Goal: Obtain resource: Obtain resource

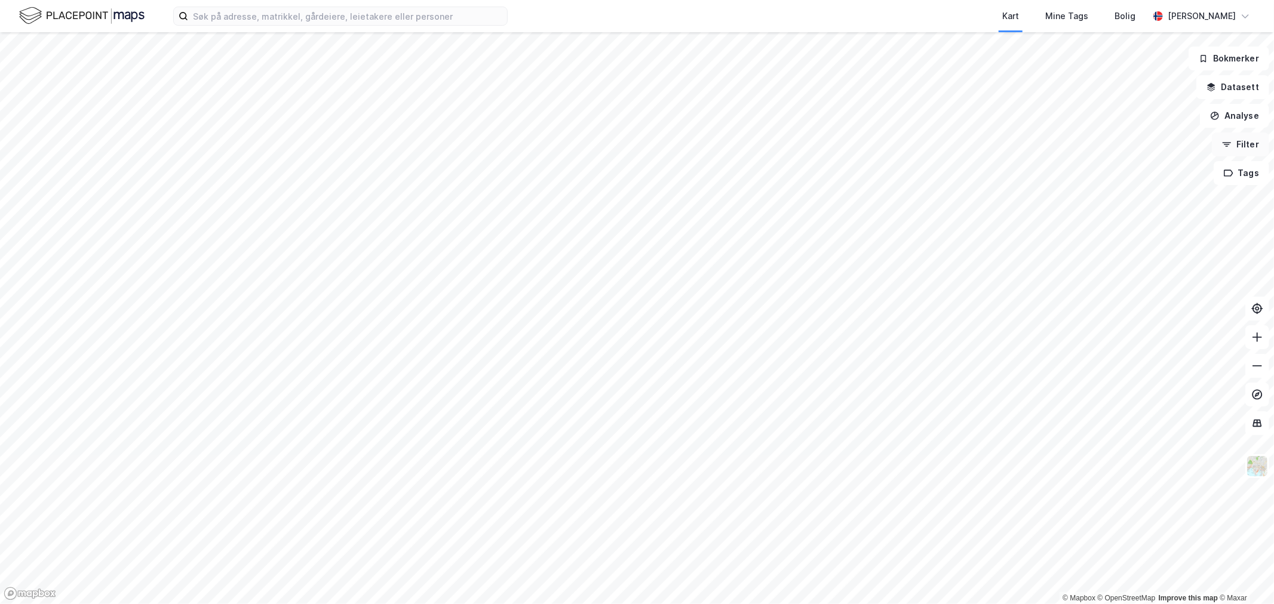
click at [1263, 152] on button "Filter" at bounding box center [1240, 145] width 57 height 24
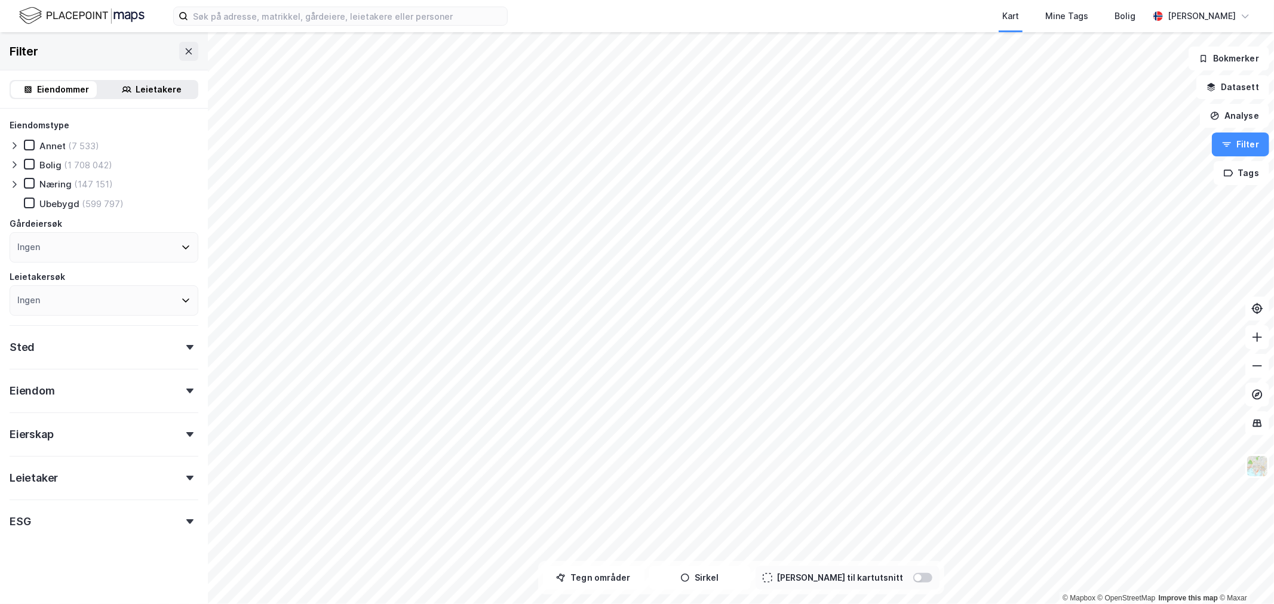
click at [129, 88] on div "Leietakere" at bounding box center [151, 89] width 91 height 17
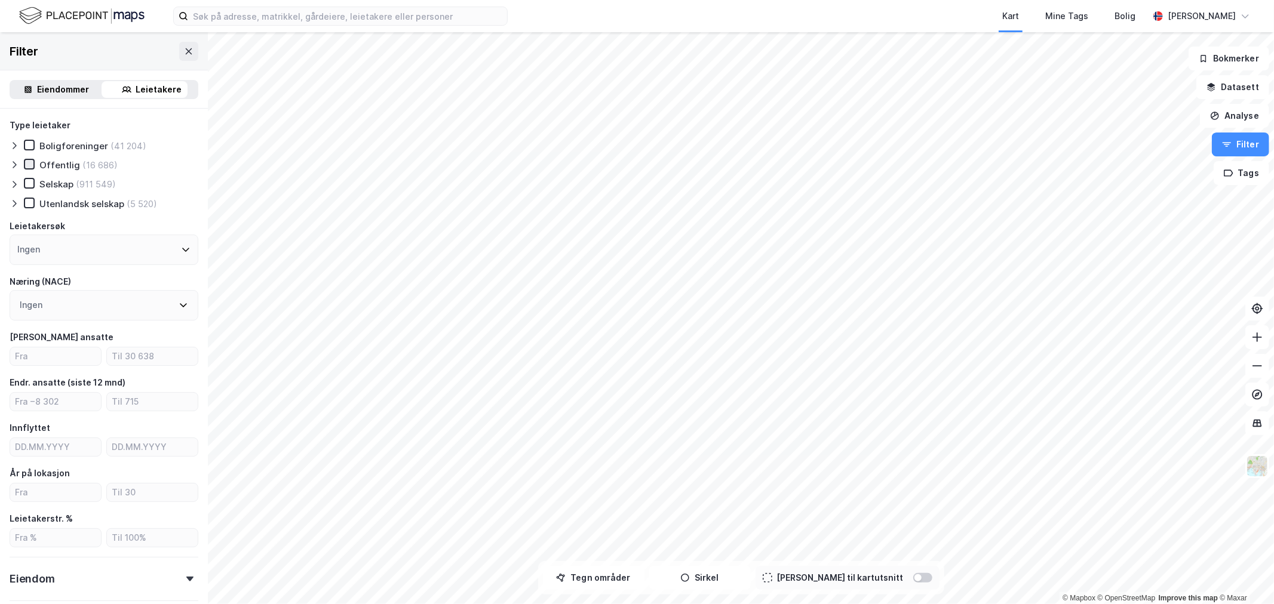
click at [26, 164] on icon at bounding box center [29, 164] width 7 height 4
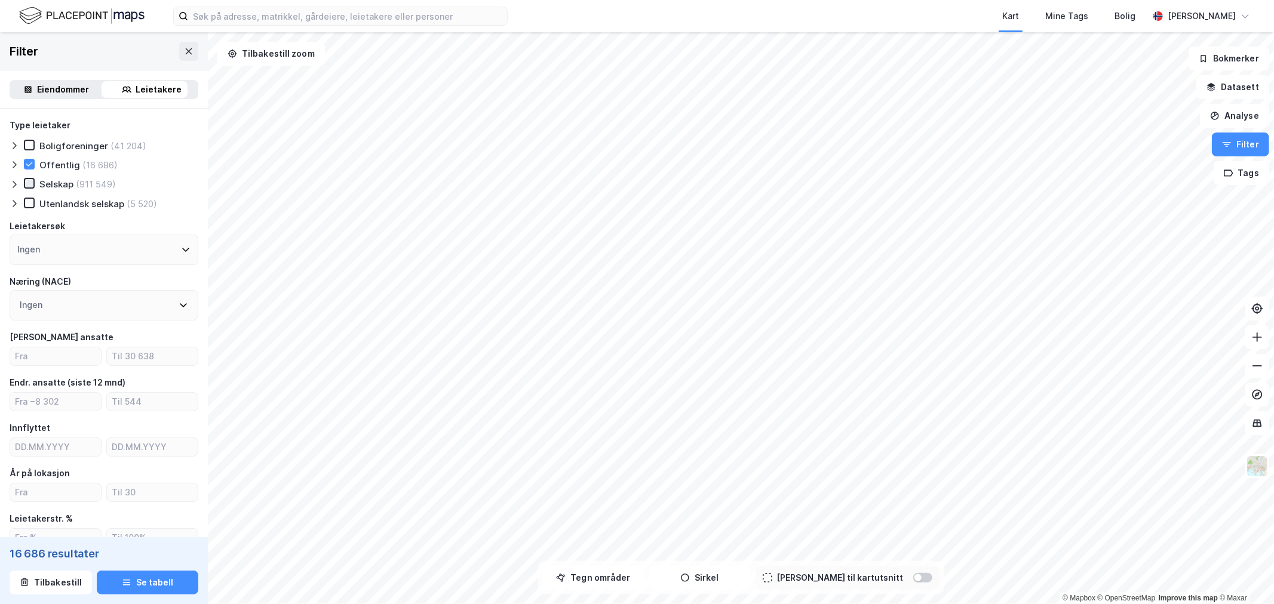
click at [27, 183] on icon at bounding box center [29, 183] width 8 height 8
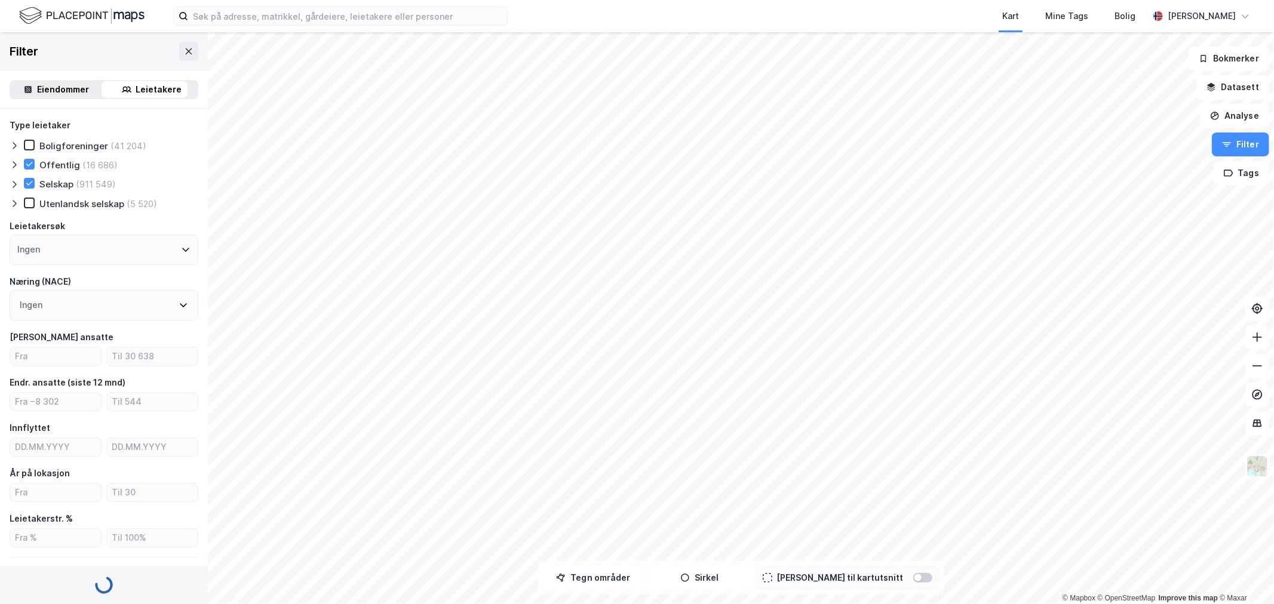
click at [14, 167] on icon at bounding box center [15, 165] width 10 height 10
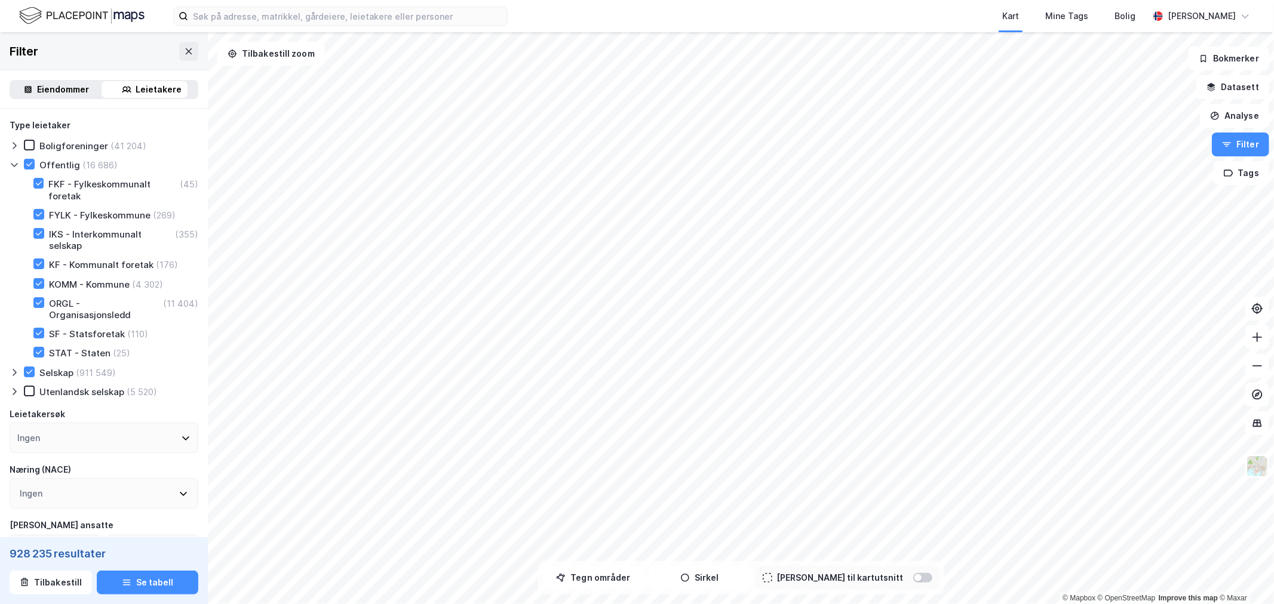
click at [14, 161] on icon at bounding box center [15, 165] width 10 height 10
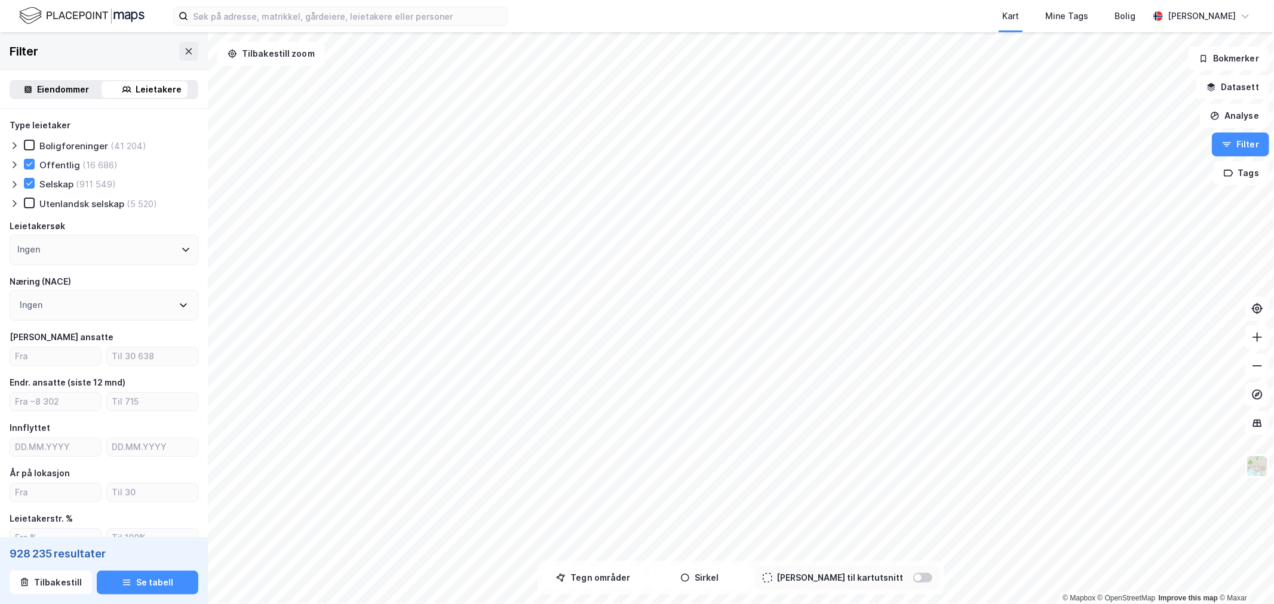
click at [16, 180] on icon at bounding box center [15, 185] width 10 height 10
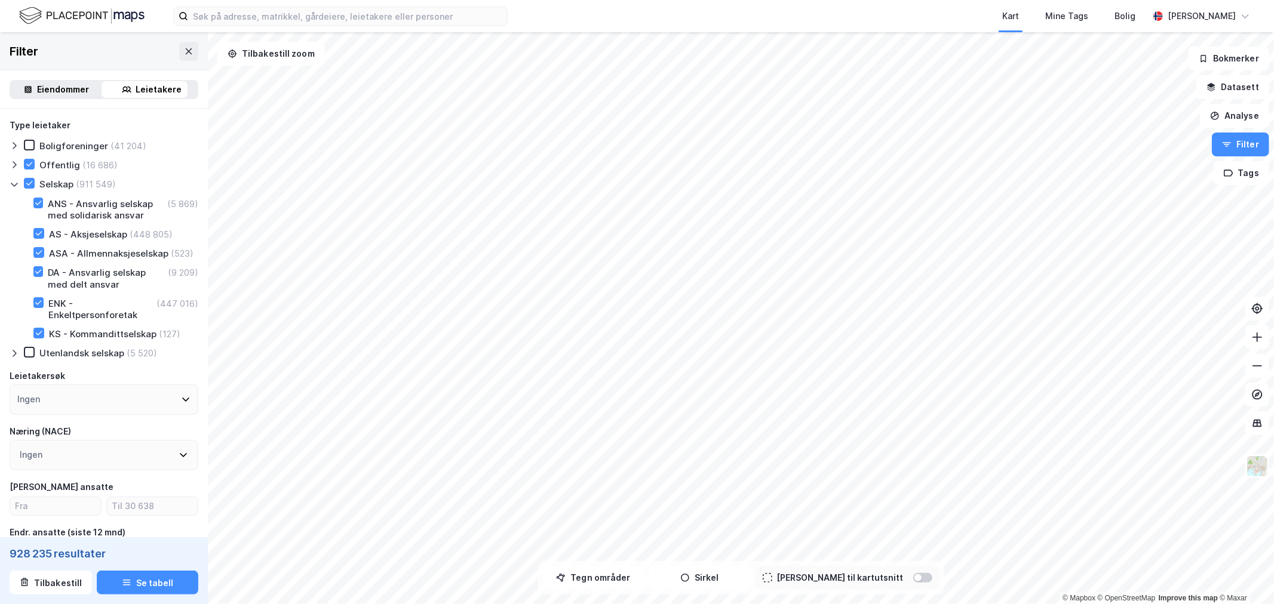
click at [16, 180] on icon at bounding box center [15, 185] width 10 height 10
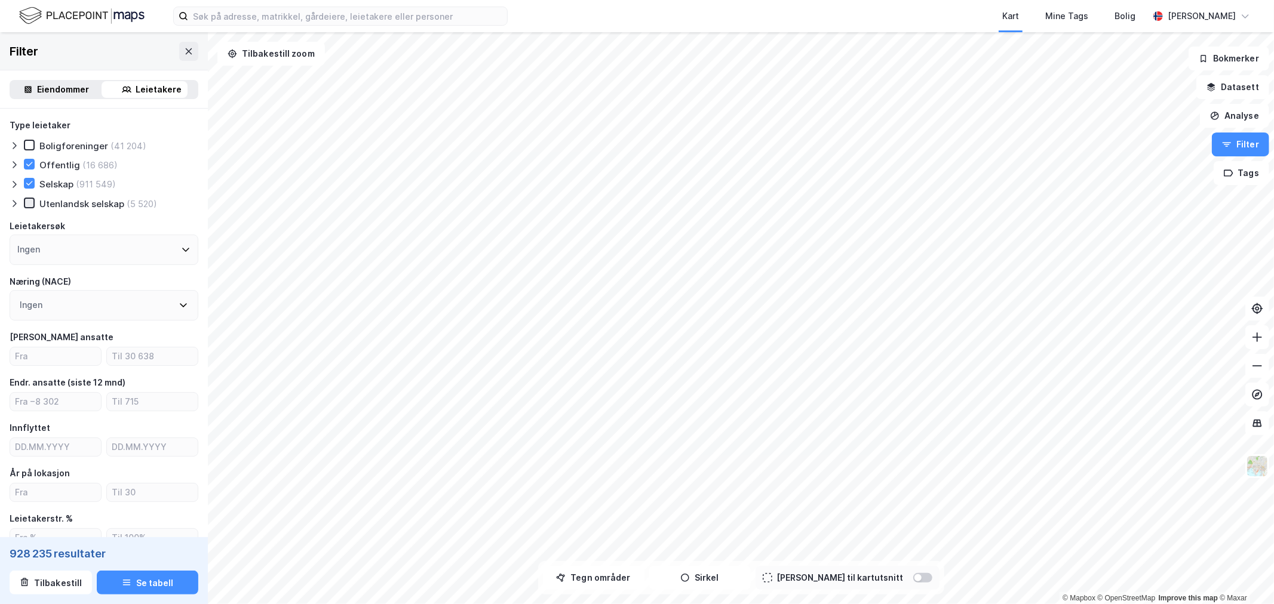
scroll to position [66, 0]
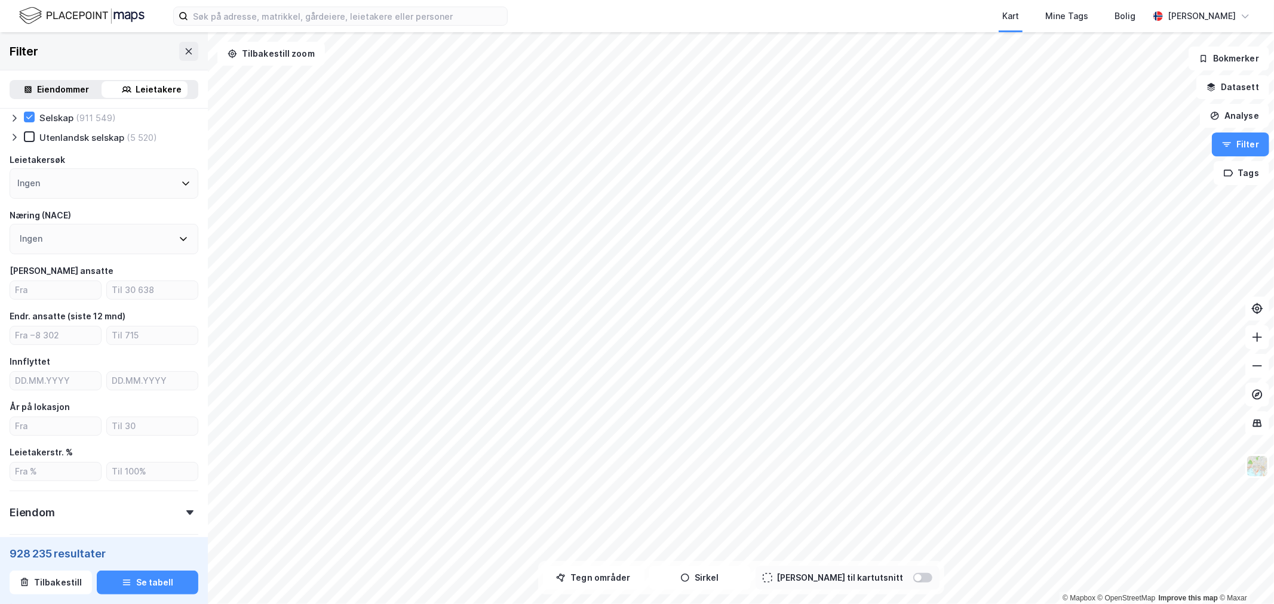
click at [168, 186] on div "Ingen" at bounding box center [104, 183] width 189 height 30
click at [181, 185] on icon at bounding box center [186, 184] width 10 height 10
click at [181, 183] on icon at bounding box center [186, 184] width 10 height 10
click at [179, 151] on div "Type leietaker Boligforeninger (41 204) Offentlig (16 686) Selskap (911 549) Ut…" at bounding box center [104, 332] width 189 height 560
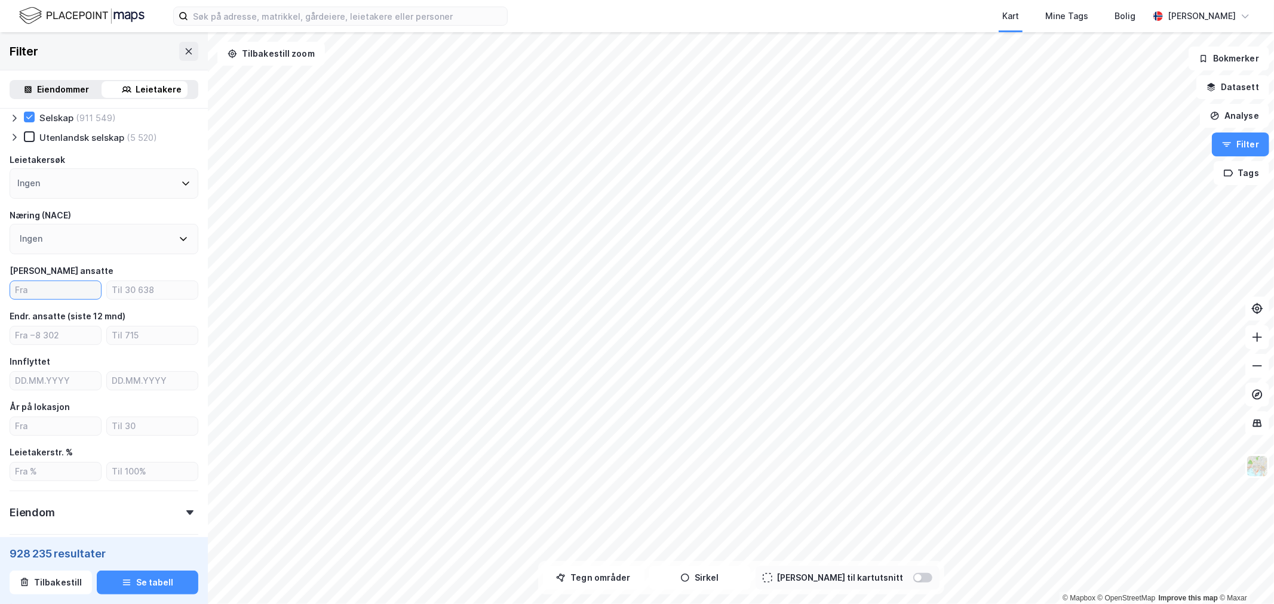
click at [79, 289] on input "number" at bounding box center [55, 290] width 91 height 18
type input "2"
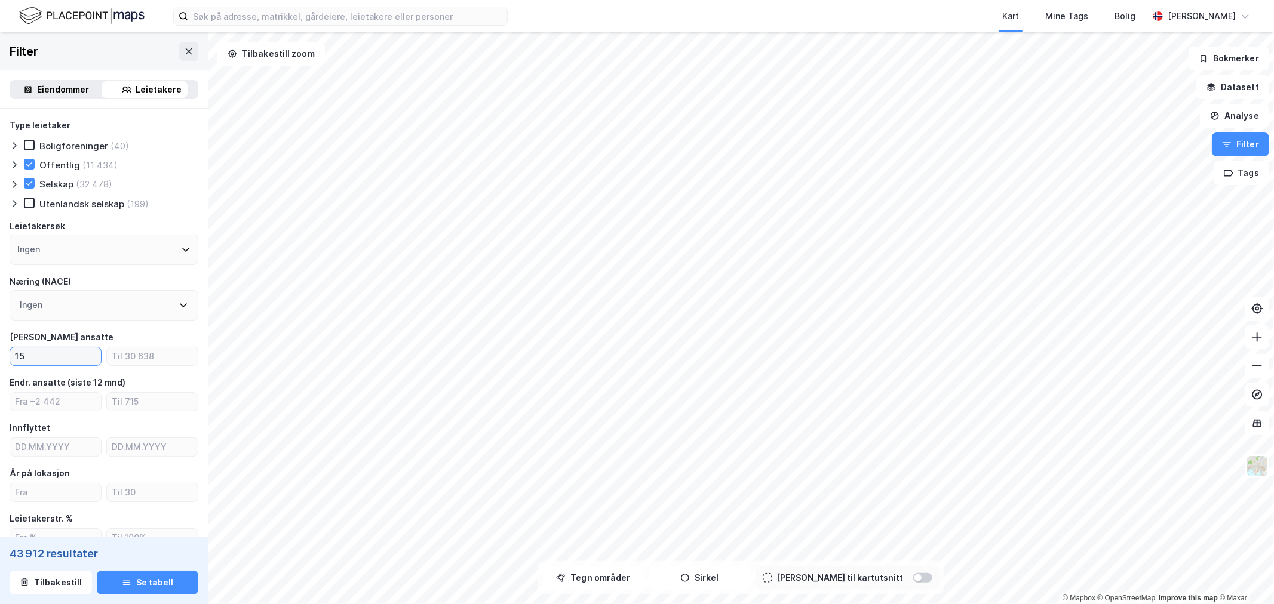
type input "15"
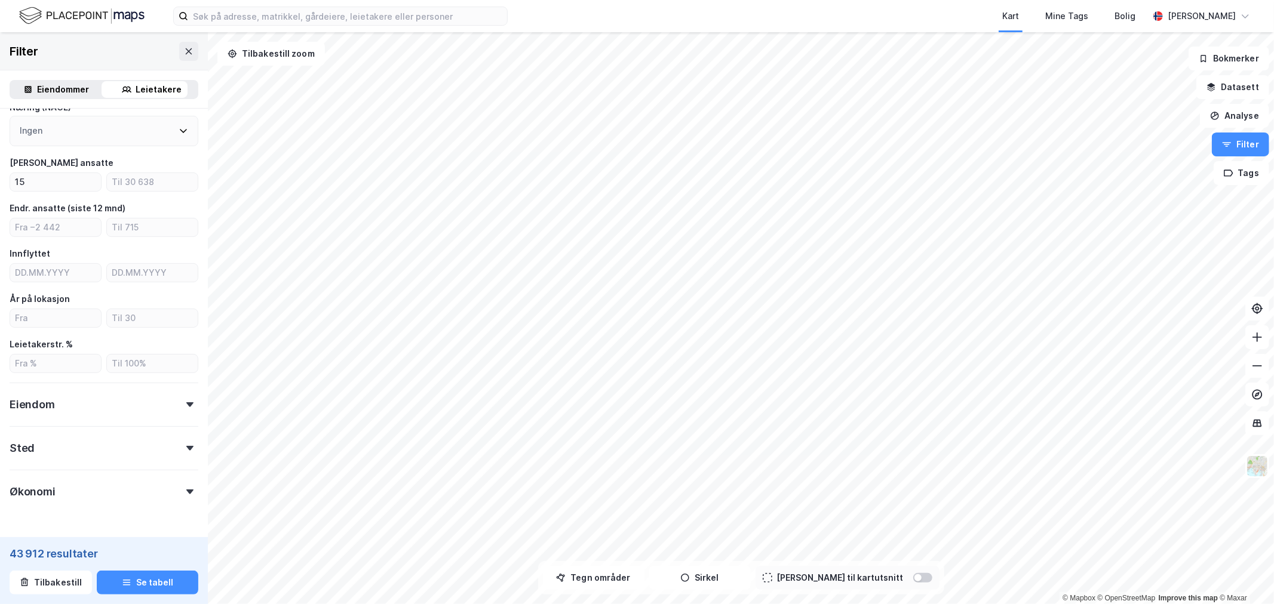
scroll to position [209, 0]
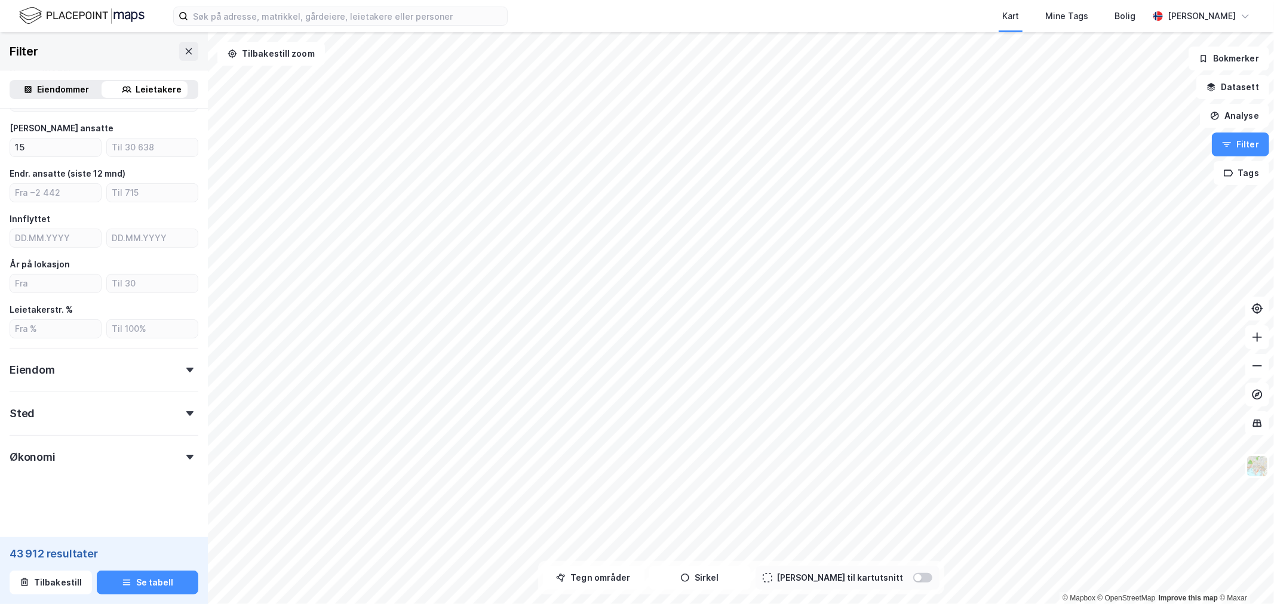
click at [176, 452] on div "Økonomi" at bounding box center [104, 452] width 189 height 34
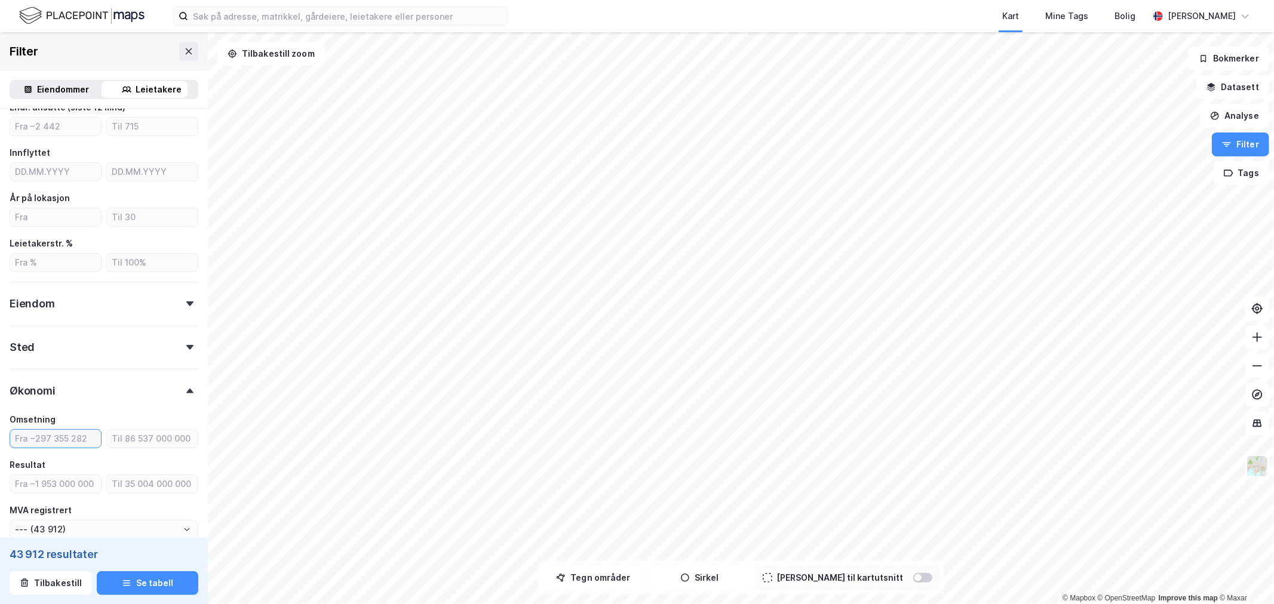
click at [70, 443] on input "number" at bounding box center [55, 439] width 91 height 18
type input "1"
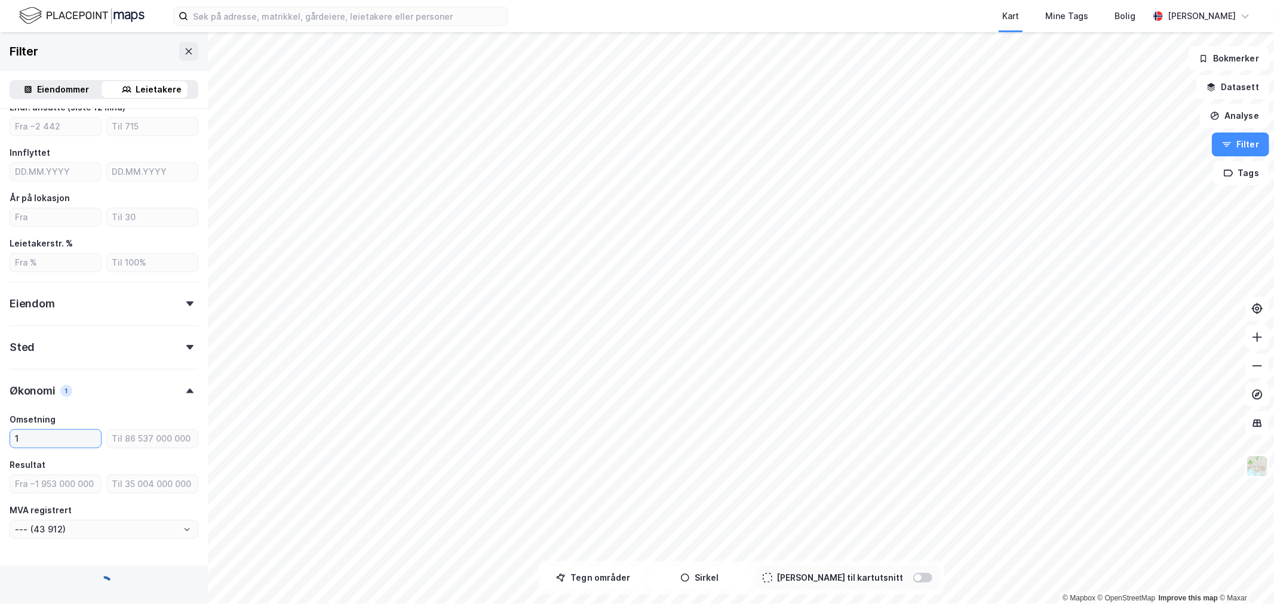
type input "--- (31 821)"
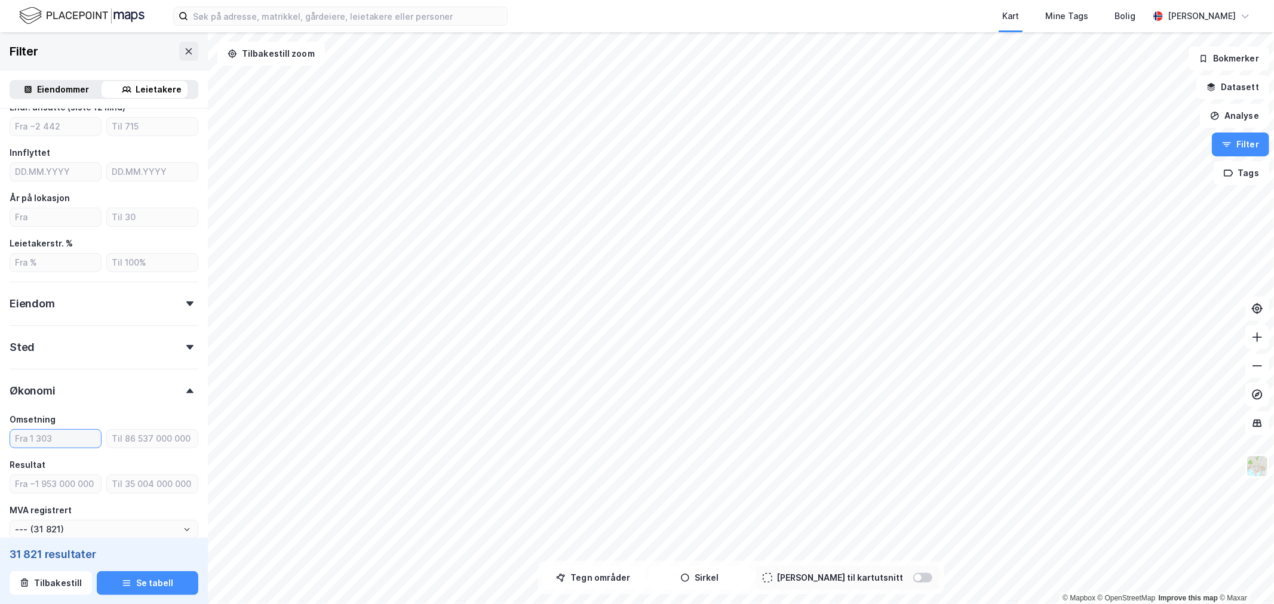
type input "--- (43 912)"
type input "20"
type input "--- (31 821)"
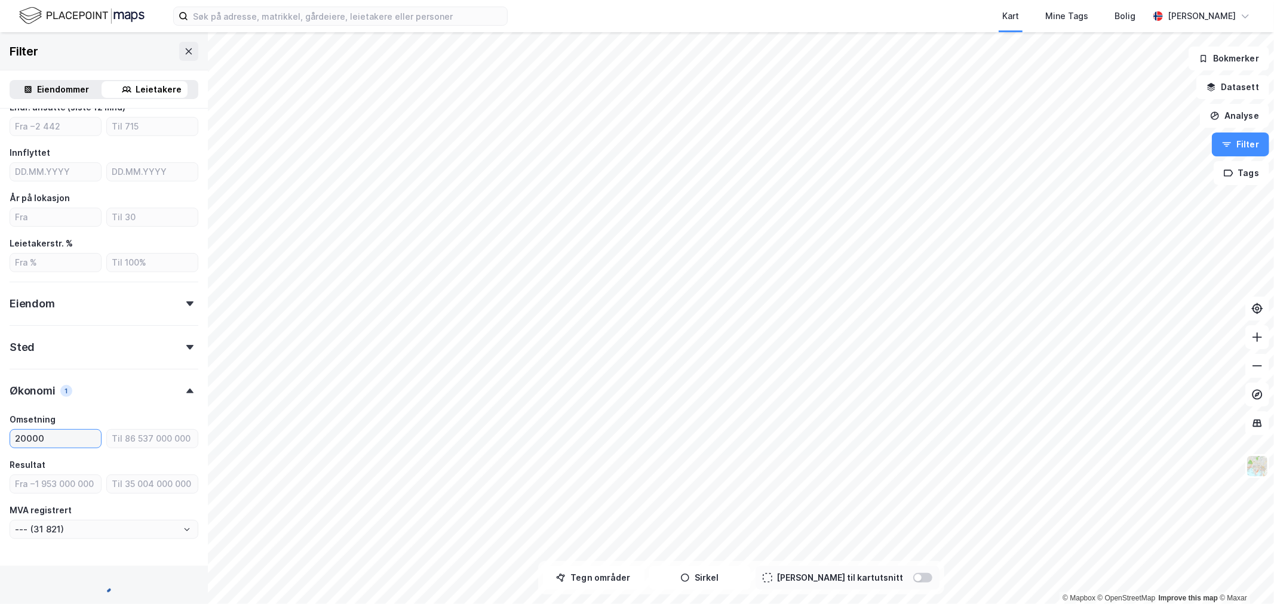
type input "200000"
type input "--- (31 814)"
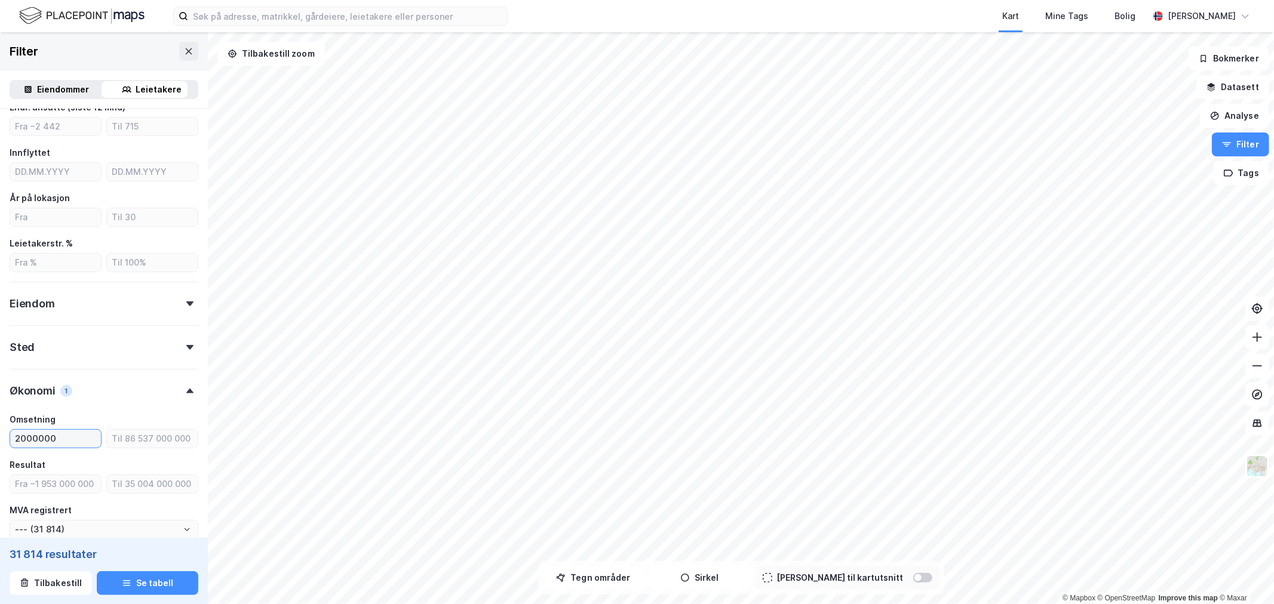
type input "20000000"
type input "--- (24 528)"
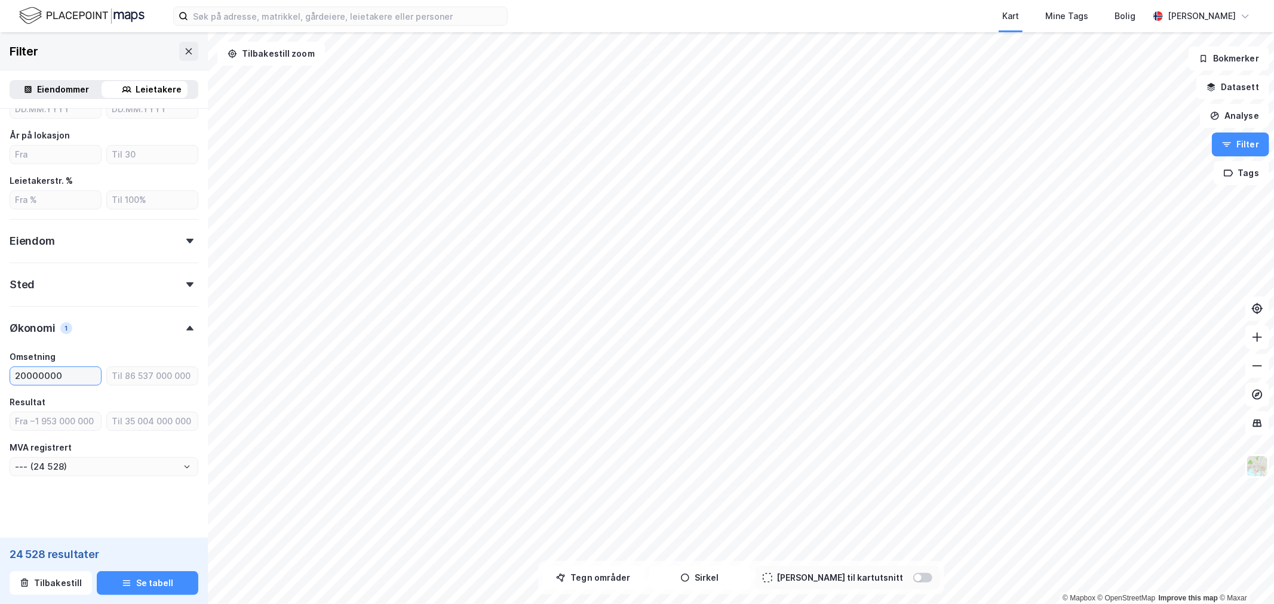
scroll to position [345, 0]
type input "20000000"
click at [186, 320] on icon at bounding box center [189, 322] width 7 height 5
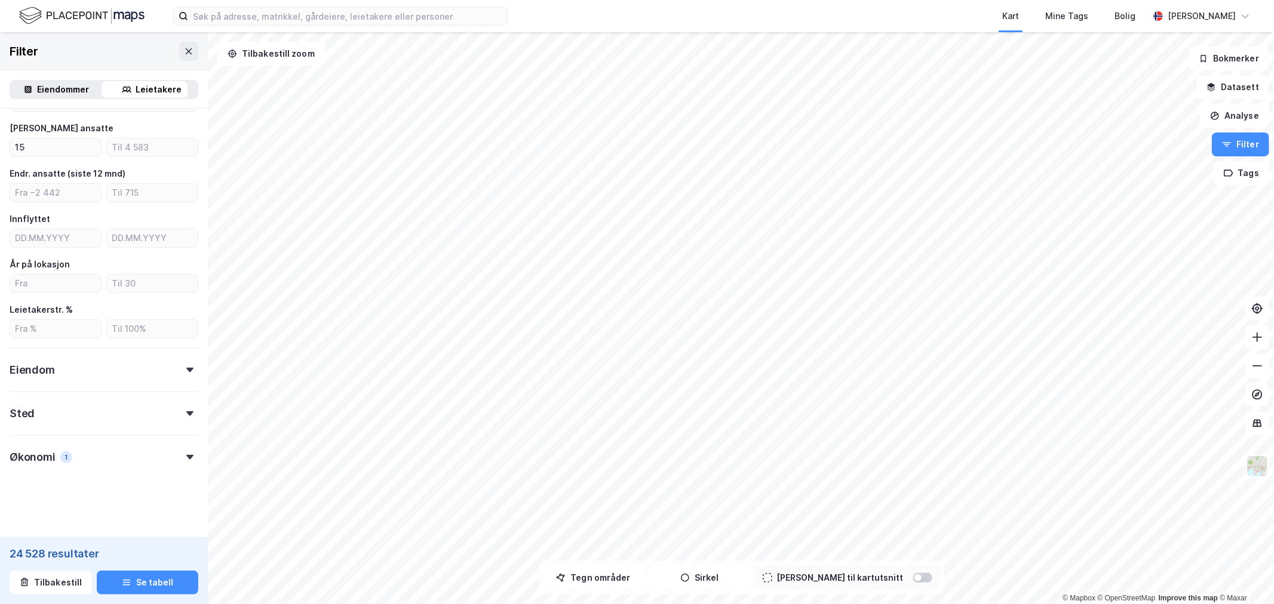
click at [180, 419] on div "Sted" at bounding box center [104, 409] width 189 height 34
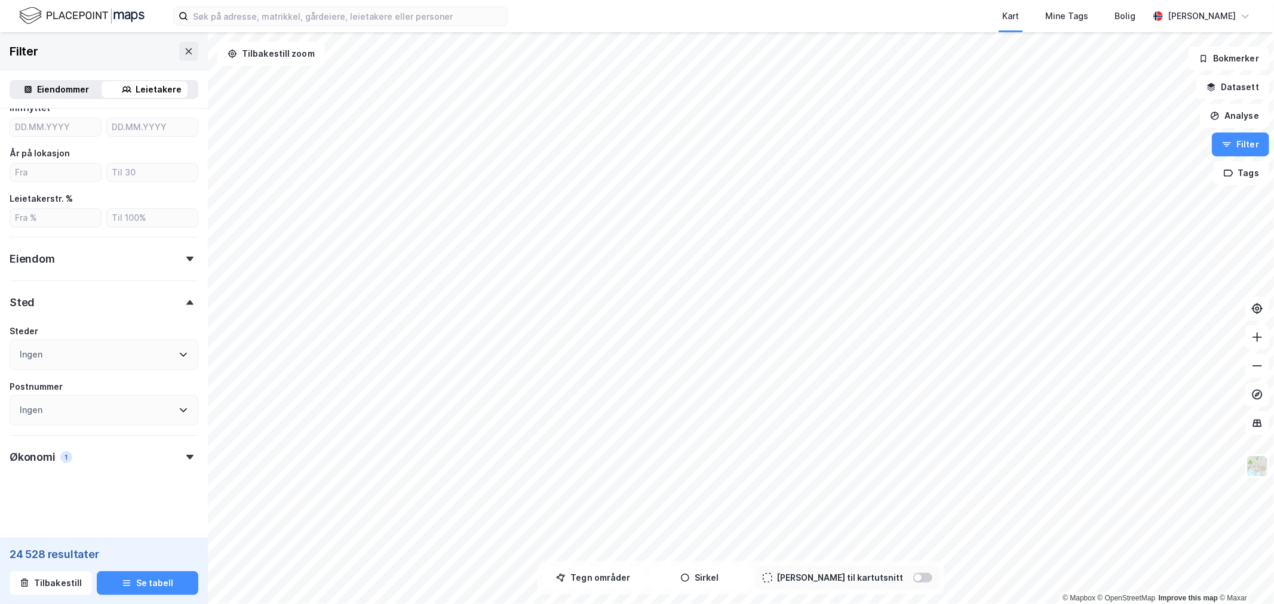
click at [127, 359] on div "Ingen" at bounding box center [104, 355] width 189 height 30
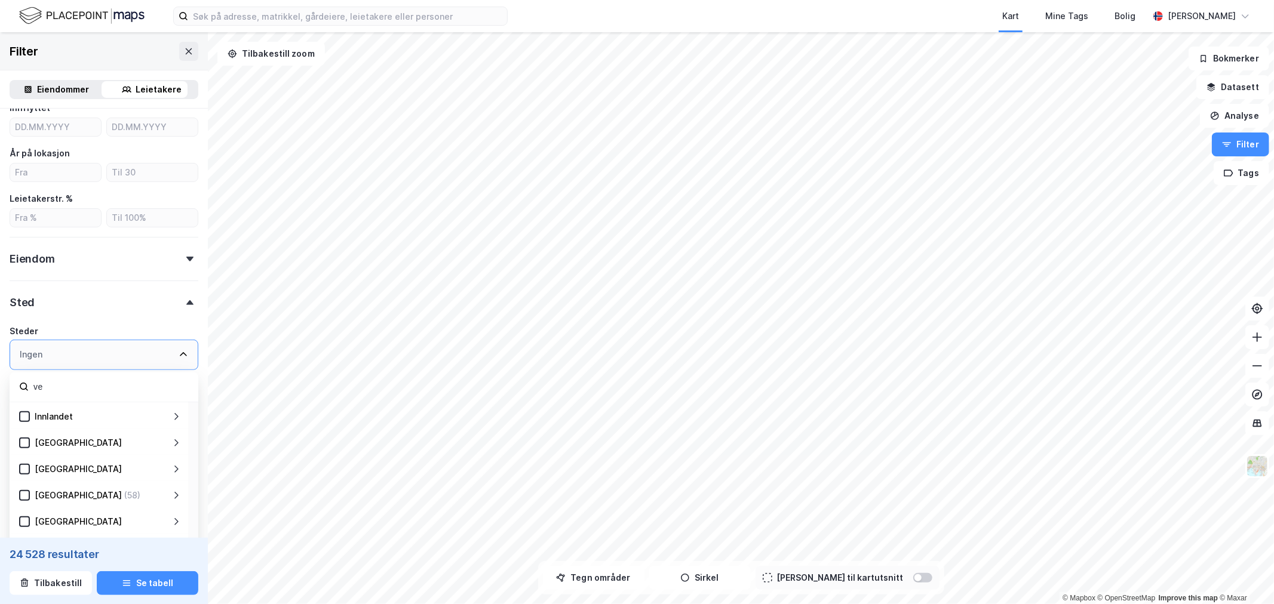
scroll to position [103, 0]
type input "ve"
click at [24, 520] on icon at bounding box center [24, 524] width 8 height 8
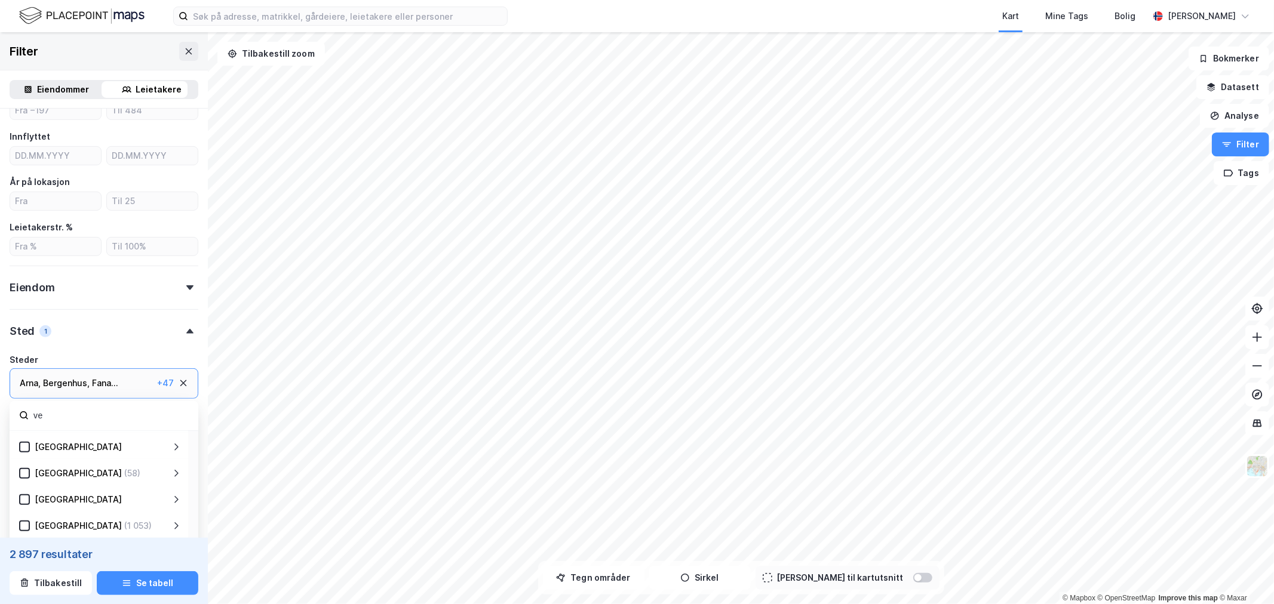
scroll to position [320, 0]
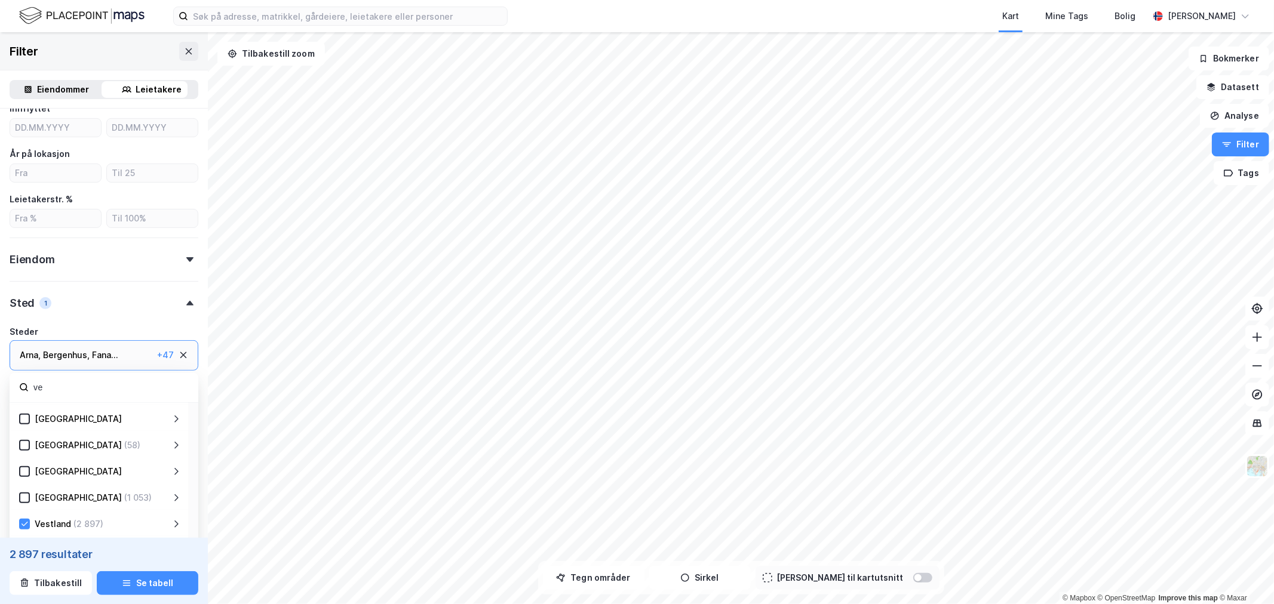
click at [182, 528] on div "Vestland (2 897)" at bounding box center [99, 523] width 179 height 26
click at [174, 526] on icon at bounding box center [176, 525] width 10 height 10
click at [24, 458] on icon at bounding box center [24, 458] width 8 height 8
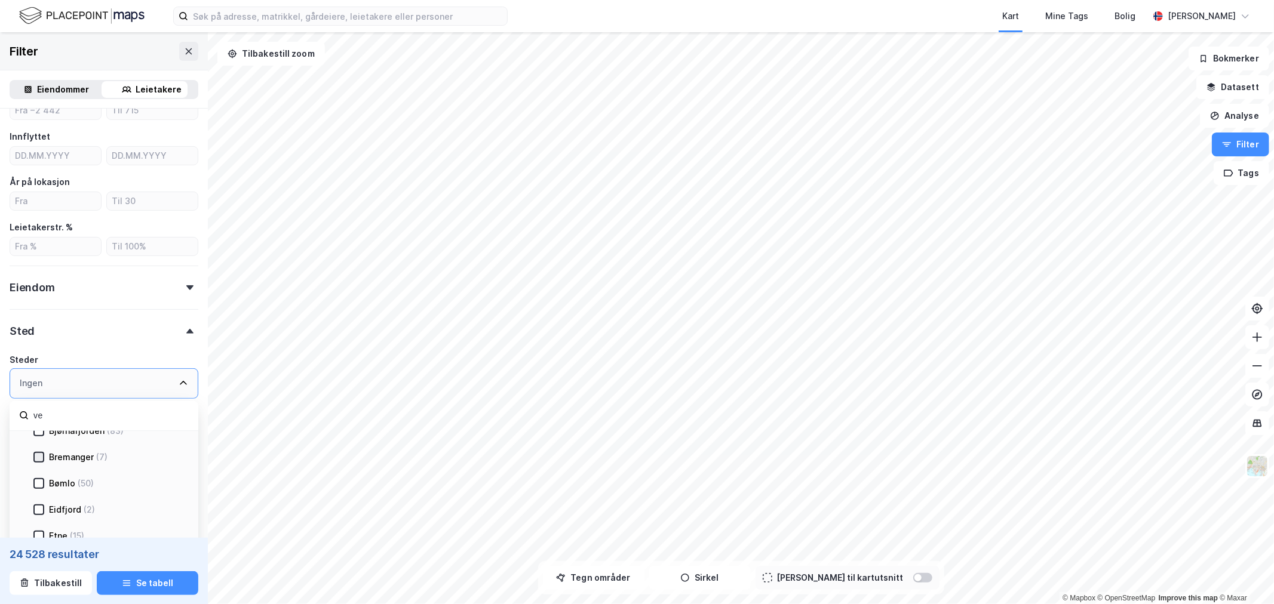
scroll to position [369, 0]
click at [39, 469] on icon at bounding box center [39, 471] width 7 height 4
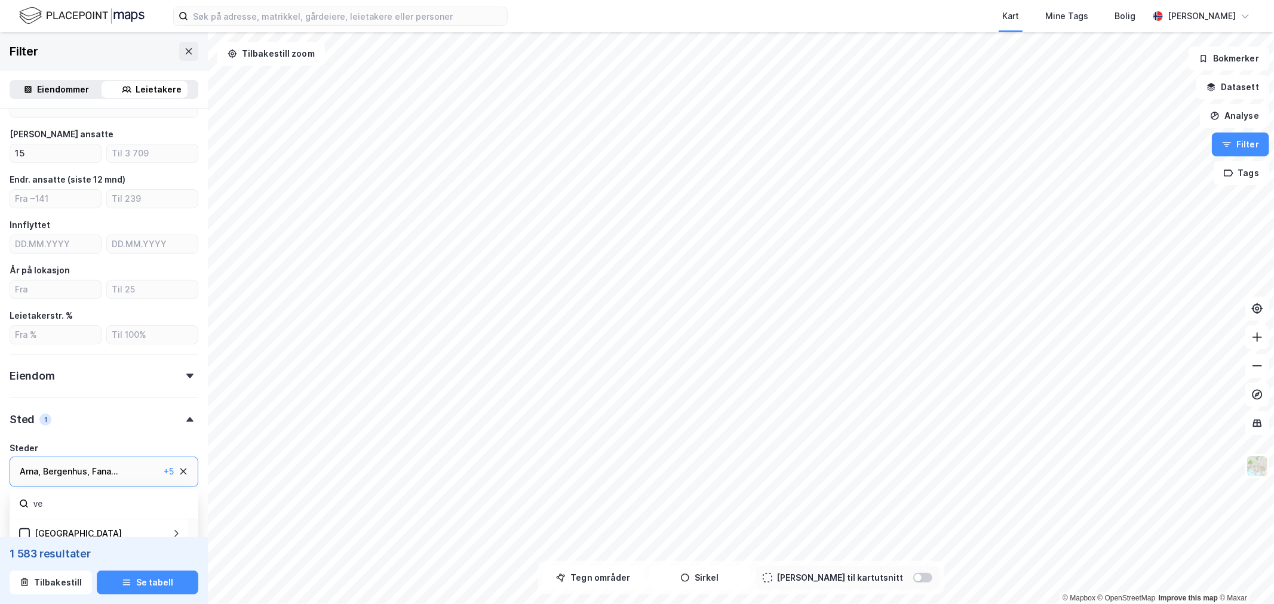
scroll to position [93, 0]
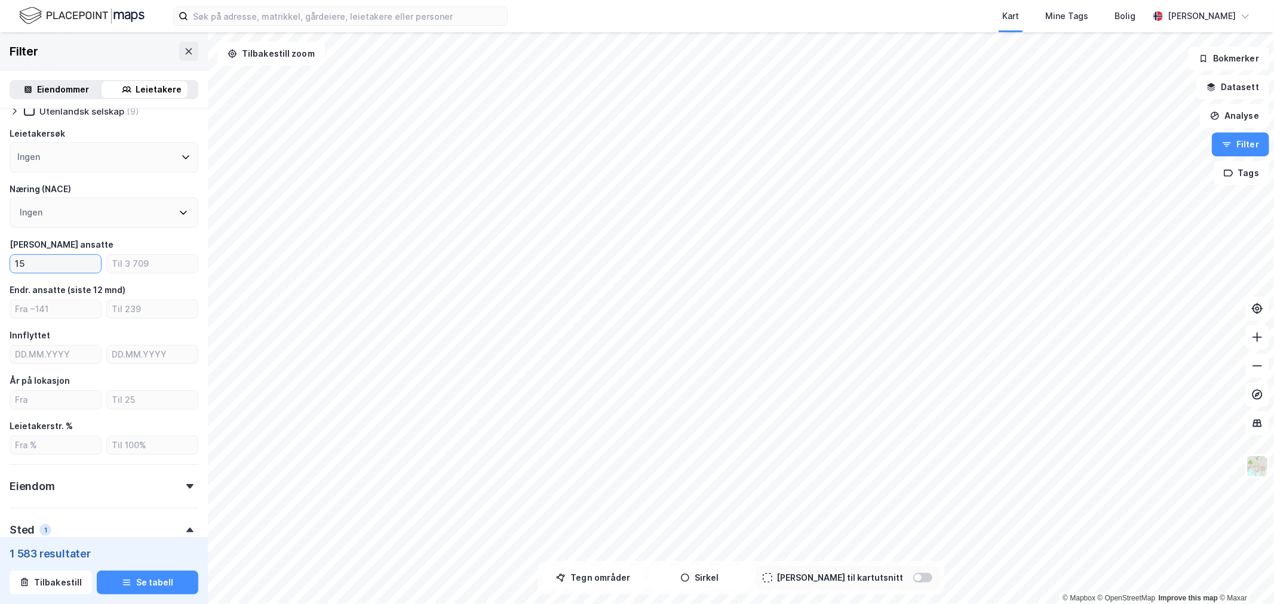
click at [62, 255] on input "15" at bounding box center [55, 264] width 91 height 18
click at [62, 257] on input "15" at bounding box center [55, 264] width 91 height 18
type input "20"
click at [136, 260] on input "number" at bounding box center [152, 264] width 91 height 18
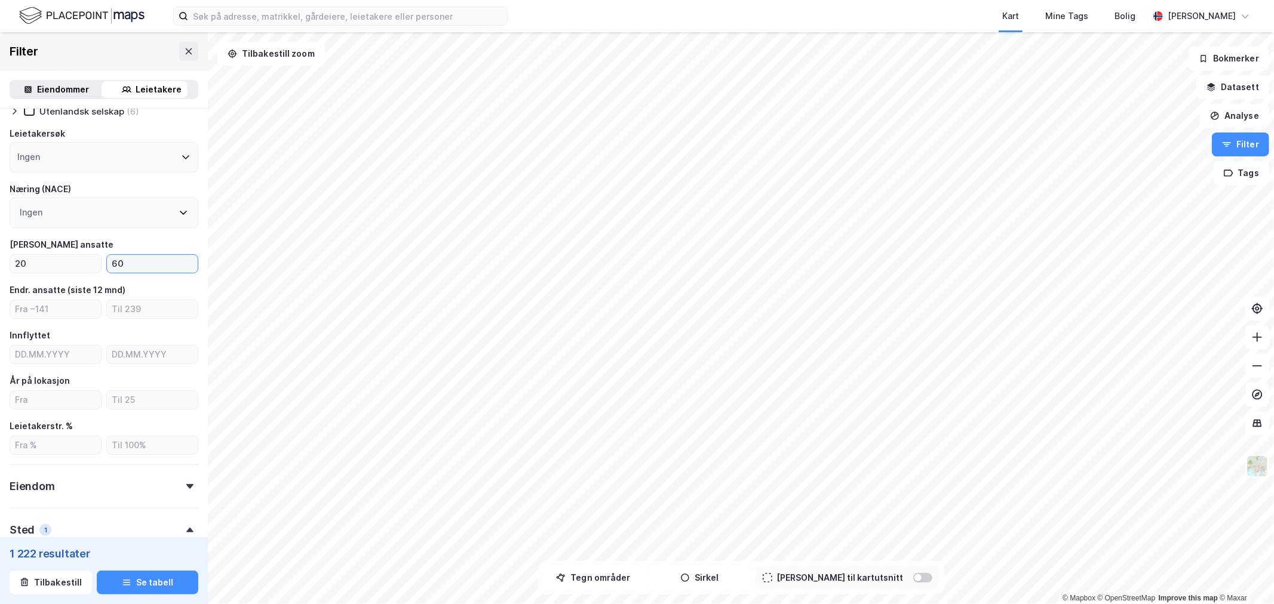
type input "6"
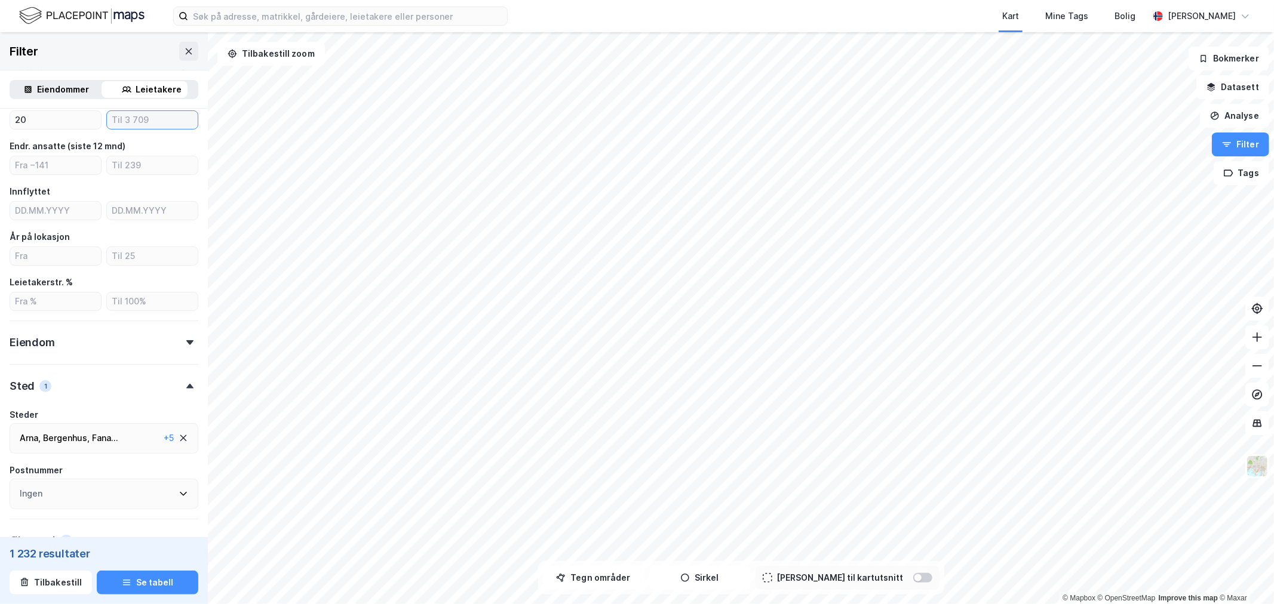
scroll to position [291, 0]
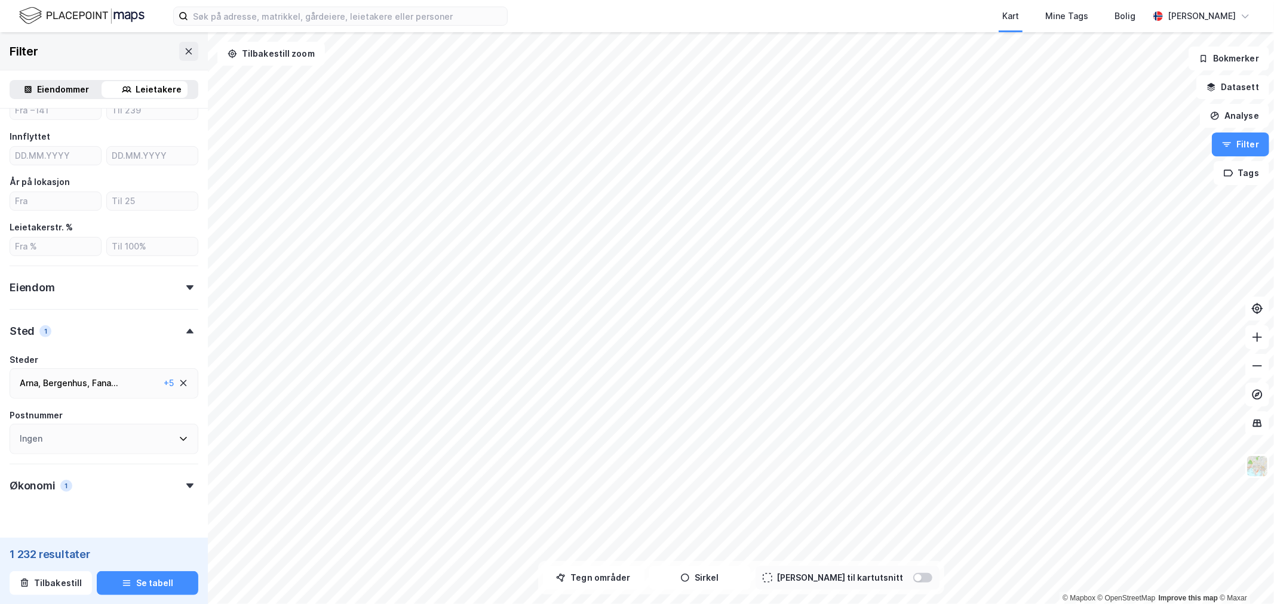
click at [186, 331] on icon at bounding box center [189, 331] width 7 height 5
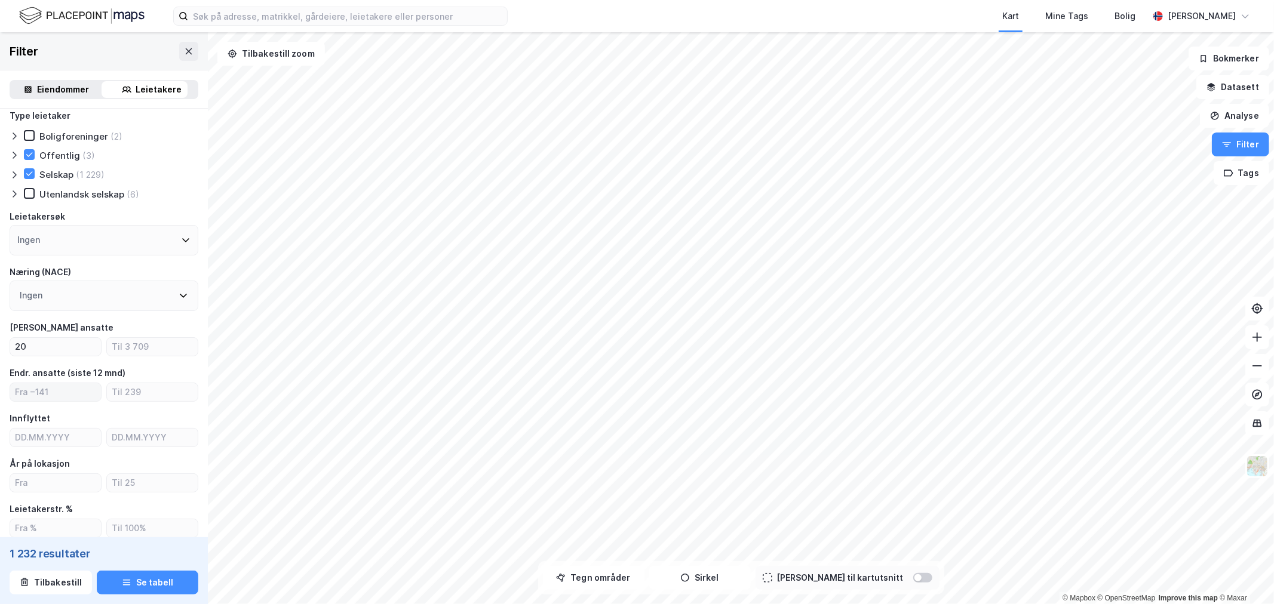
scroll to position [0, 0]
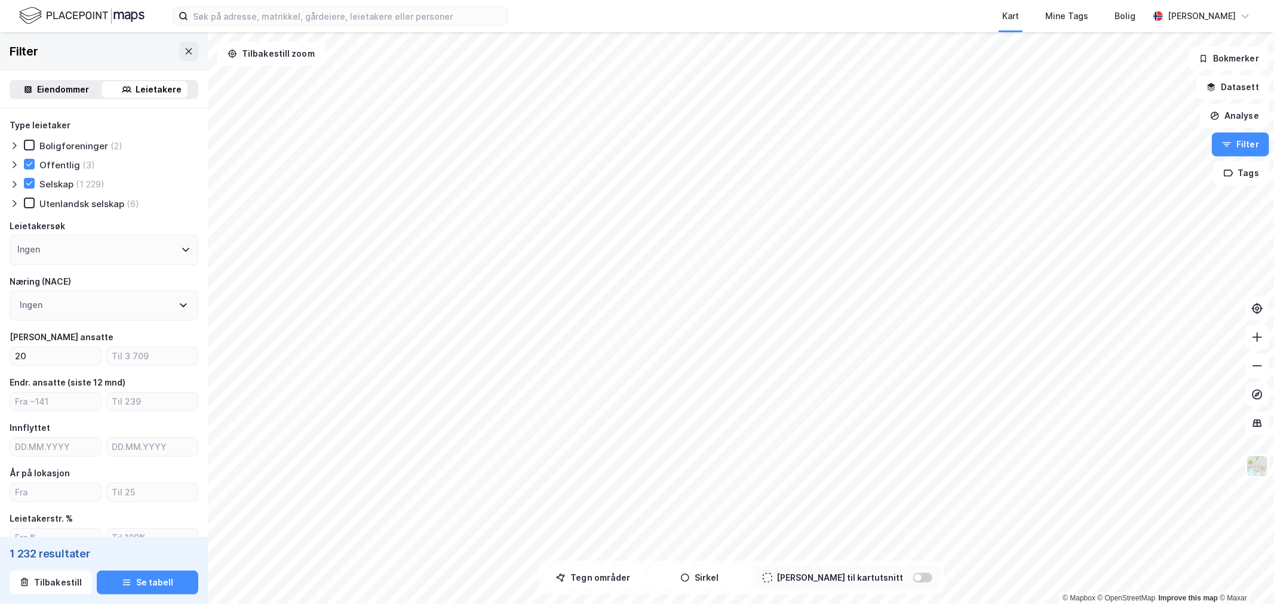
click at [10, 180] on icon at bounding box center [15, 185] width 10 height 10
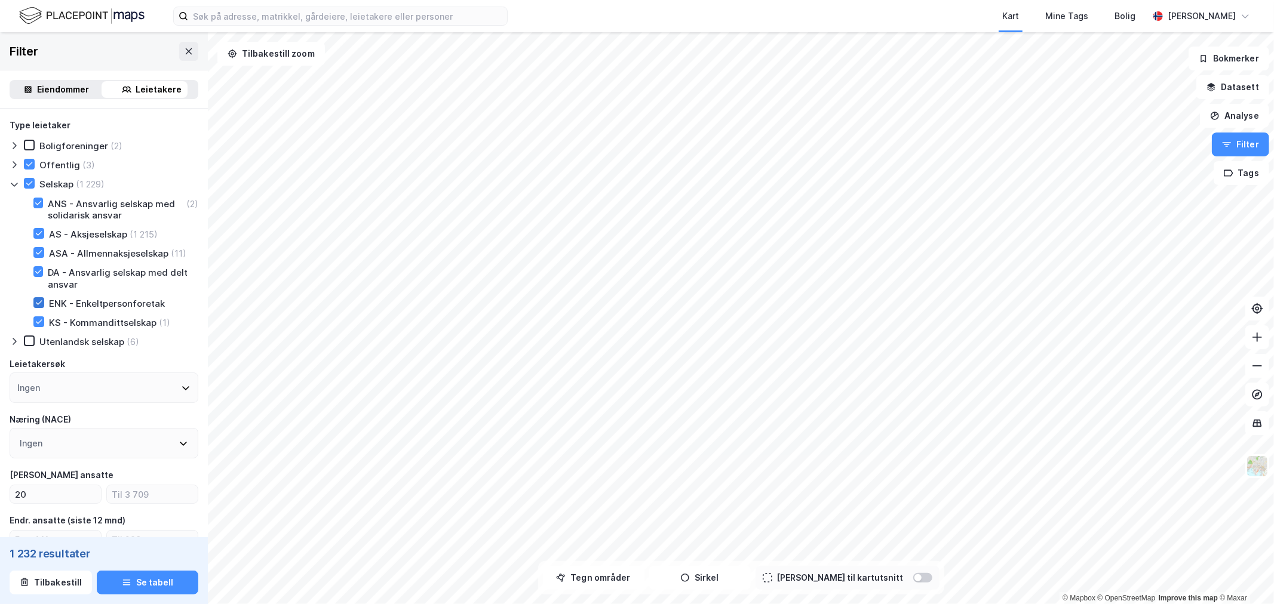
click at [36, 300] on icon at bounding box center [39, 303] width 8 height 8
click at [36, 318] on icon at bounding box center [39, 322] width 8 height 8
click at [38, 266] on div at bounding box center [38, 271] width 10 height 11
click at [38, 248] on icon at bounding box center [39, 252] width 8 height 8
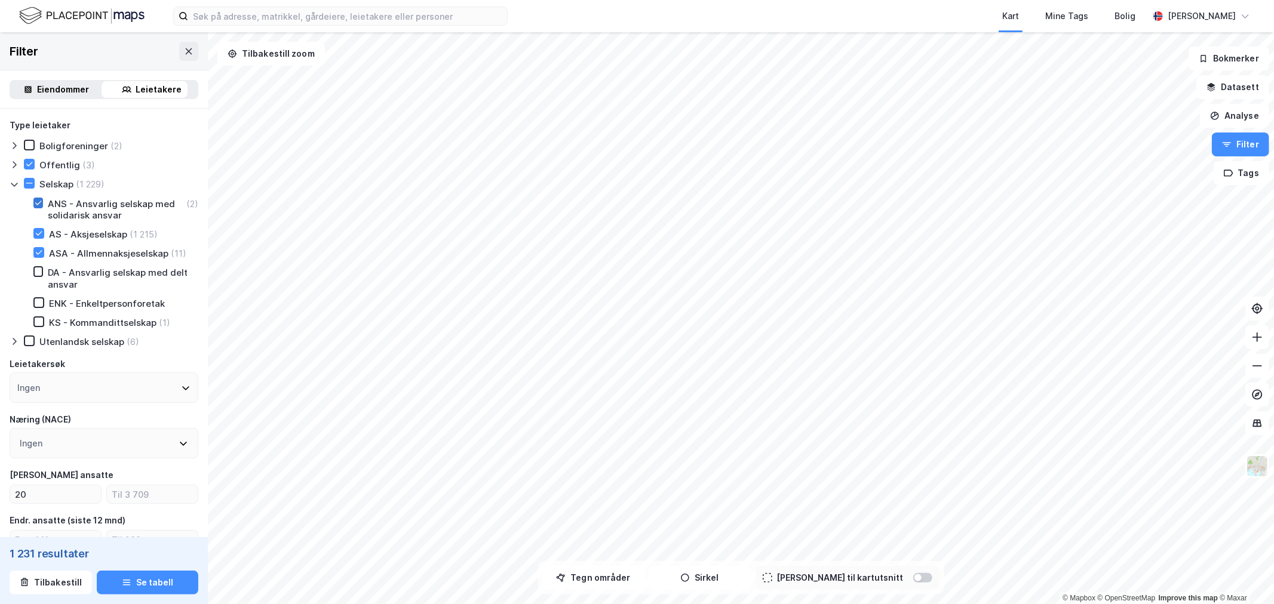
click at [36, 205] on icon at bounding box center [38, 203] width 8 height 8
click at [36, 229] on icon at bounding box center [39, 233] width 8 height 8
click at [14, 184] on icon at bounding box center [14, 185] width 7 height 4
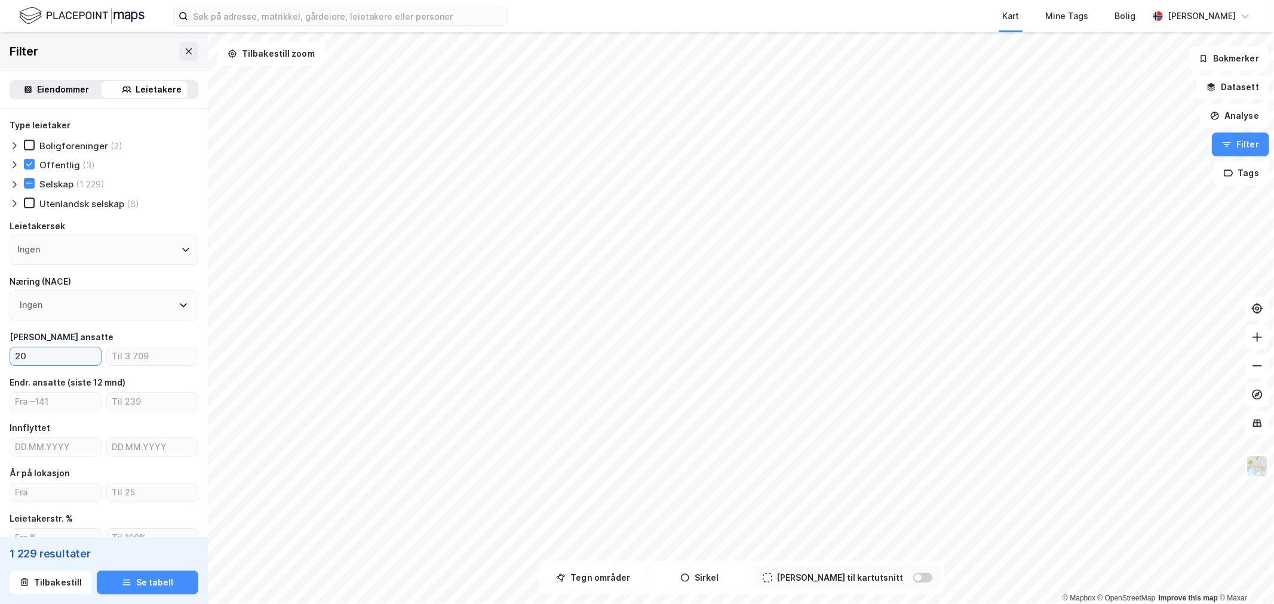
click at [56, 357] on input "20" at bounding box center [55, 357] width 91 height 18
type input "4"
type input "25"
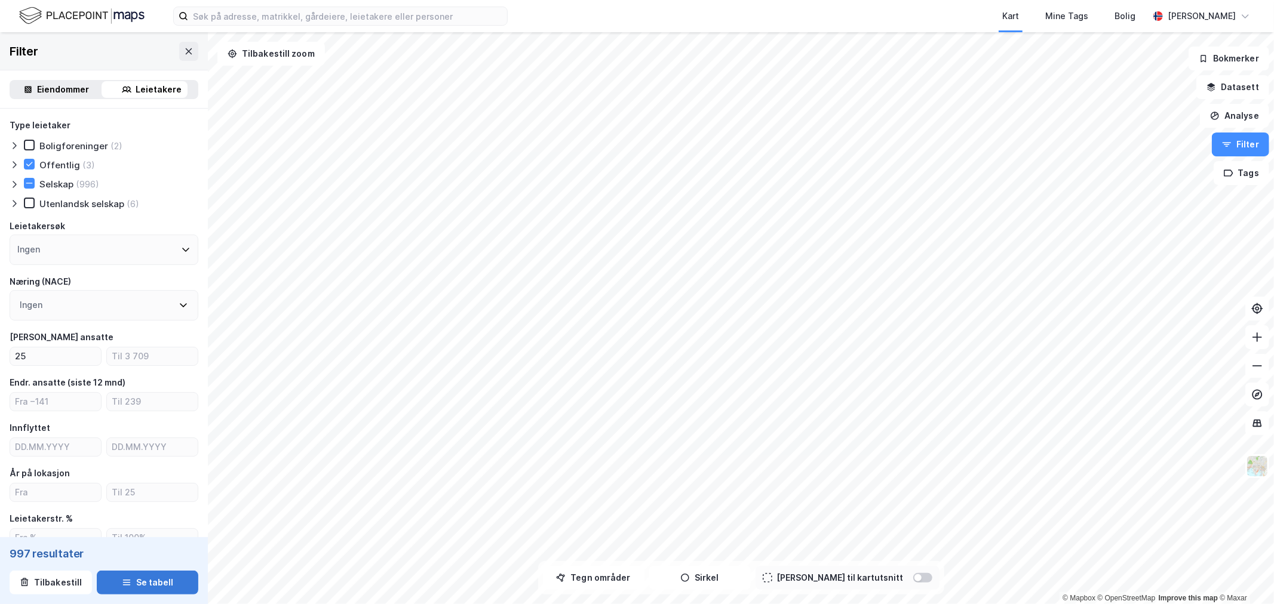
click at [122, 580] on icon "button" at bounding box center [127, 583] width 10 height 10
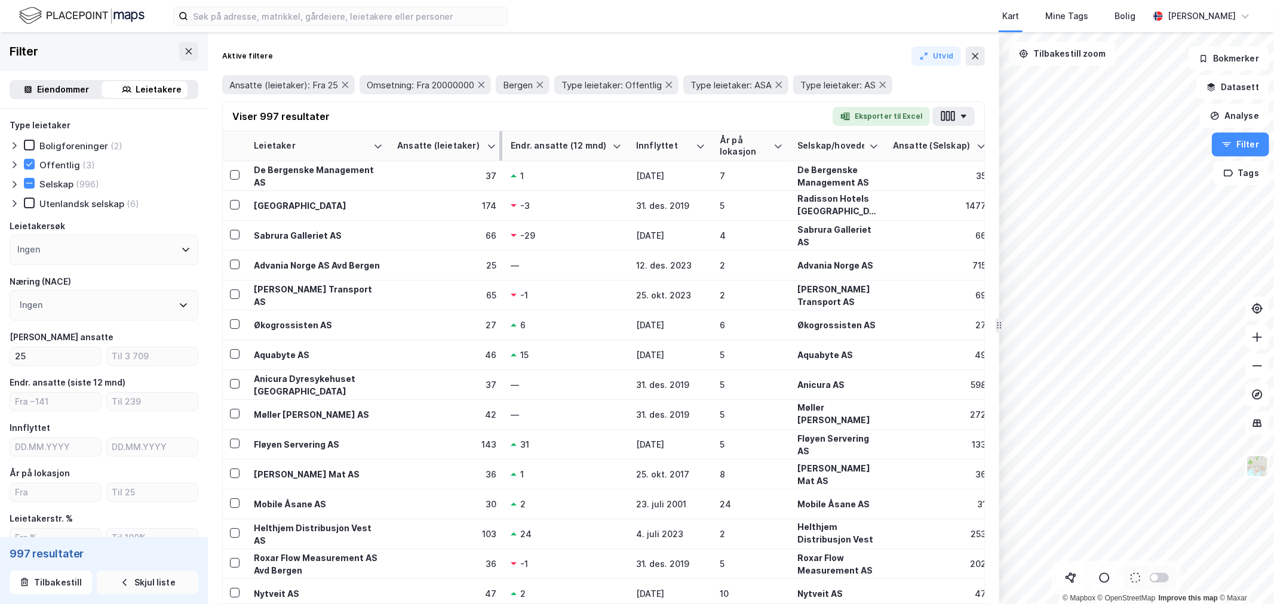
click at [452, 150] on div "Ansatte (leietaker)" at bounding box center [439, 145] width 85 height 11
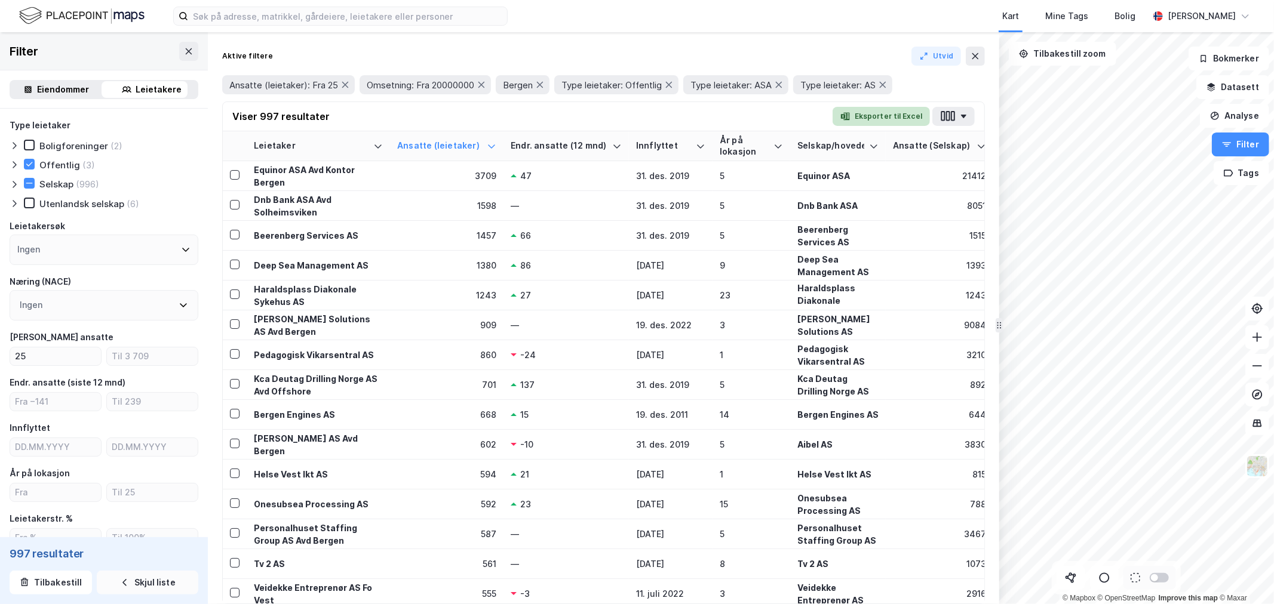
click at [873, 112] on button "Eksporter til Excel" at bounding box center [881, 116] width 97 height 19
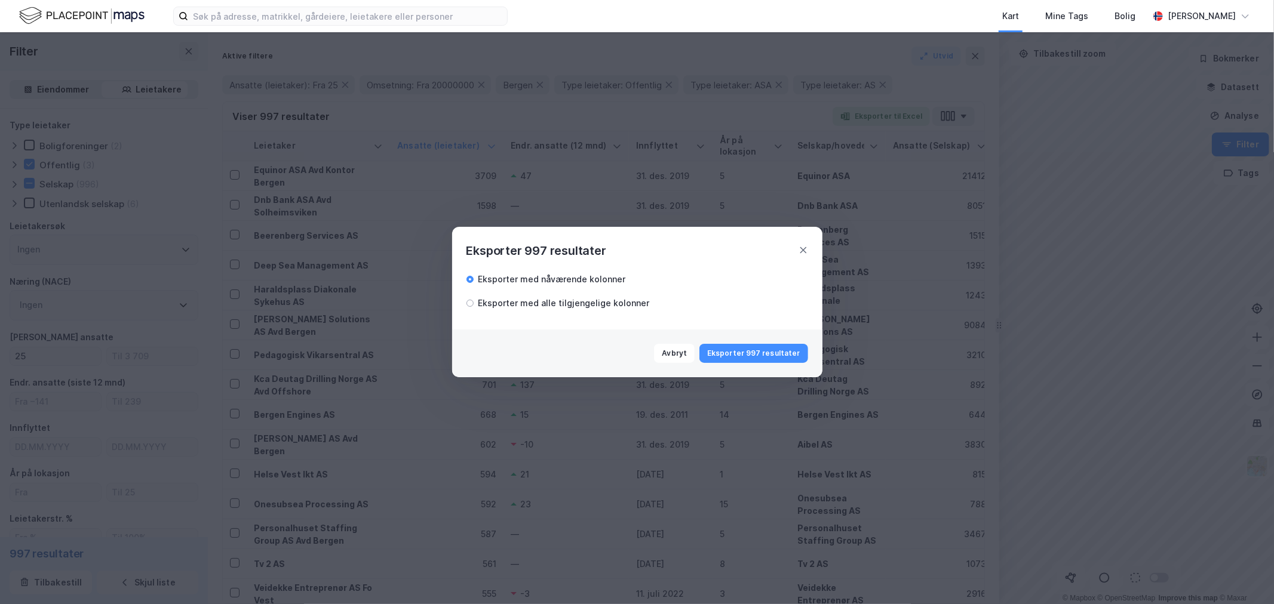
click at [606, 301] on div "Eksporter med alle tilgjengelige kolonner" at bounding box center [563, 303] width 171 height 14
click at [747, 356] on button "Eksporter 997 resultater" at bounding box center [753, 353] width 108 height 19
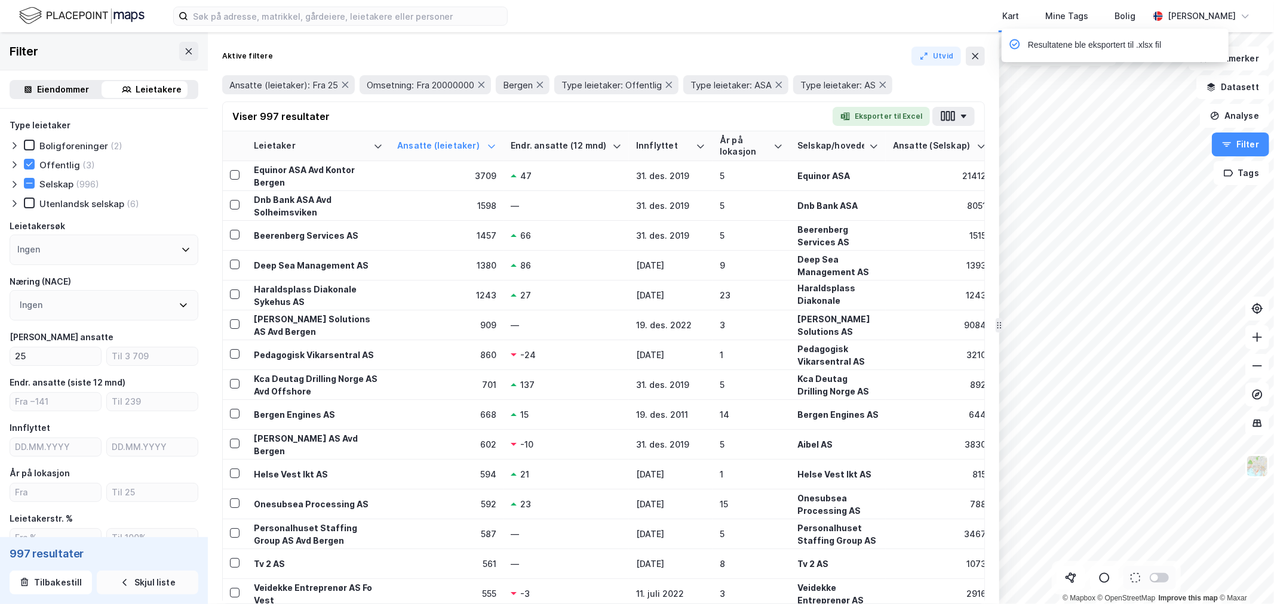
drag, startPoint x: 34, startPoint y: 14, endPoint x: 70, endPoint y: 2, distance: 38.2
click at [34, 14] on img at bounding box center [81, 15] width 125 height 21
